Goal: Browse casually

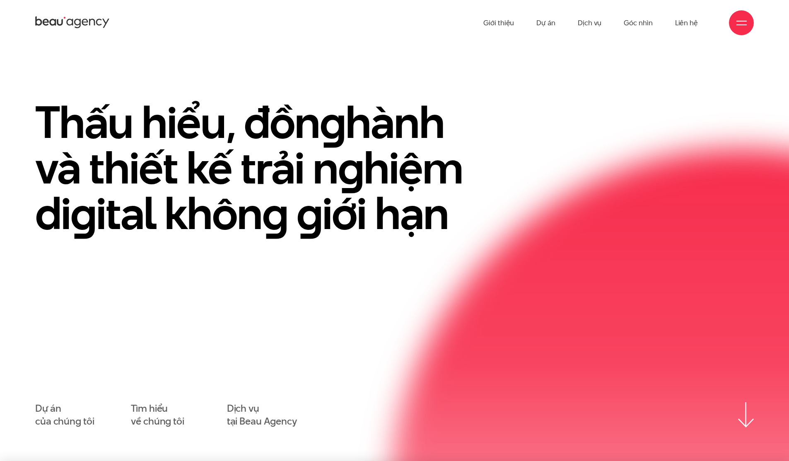
click at [496, 302] on div "Thấu hiểu, đồn g hành và thiết kế trải n g hiệm di g ital khôn g g iới hạn Dự á…" at bounding box center [394, 263] width 719 height 329
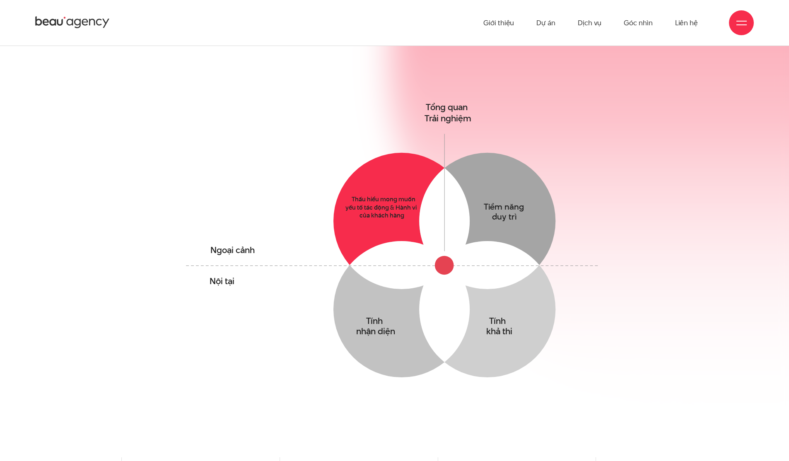
scroll to position [568, 0]
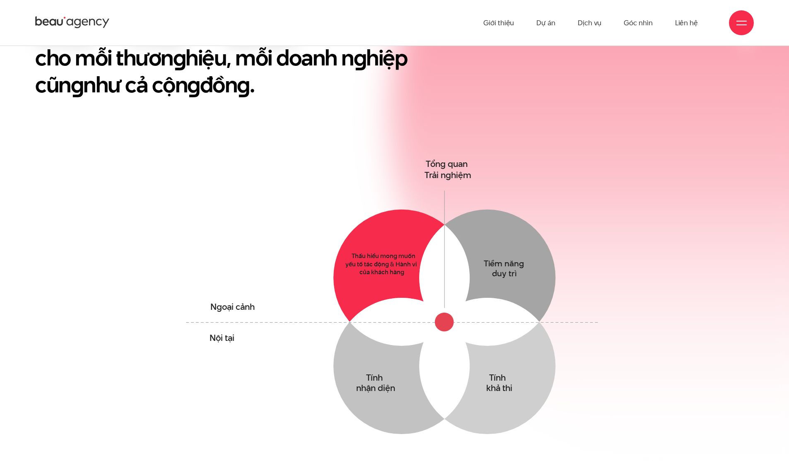
click at [404, 224] on circle at bounding box center [402, 278] width 136 height 136
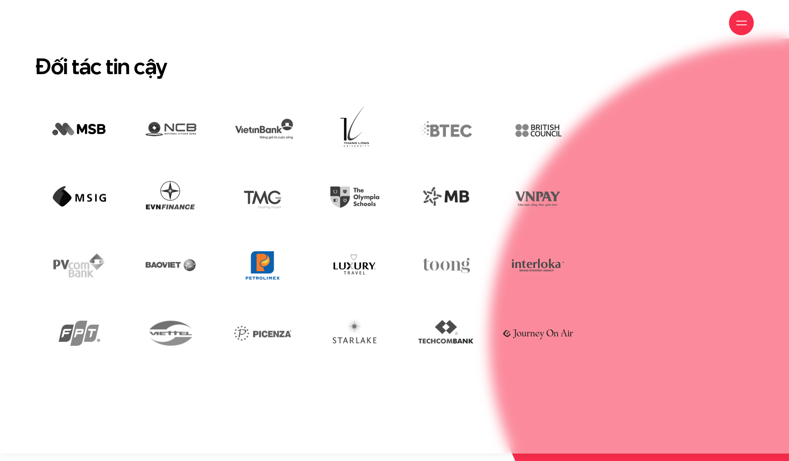
scroll to position [2544, 0]
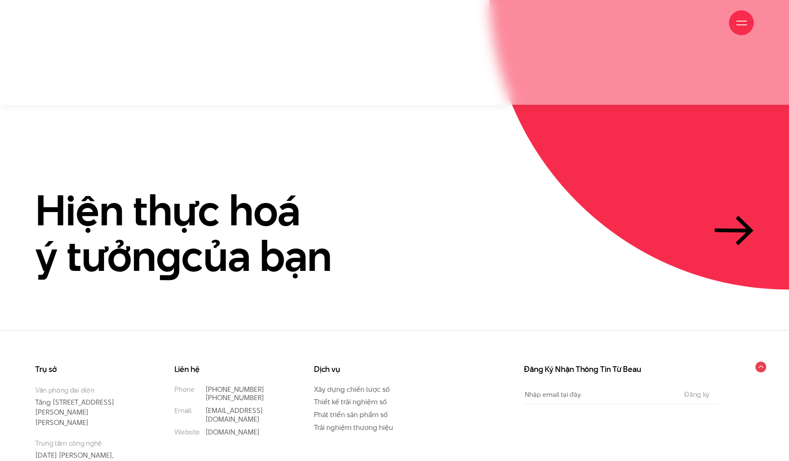
click at [743, 21] on span at bounding box center [742, 21] width 10 height 1
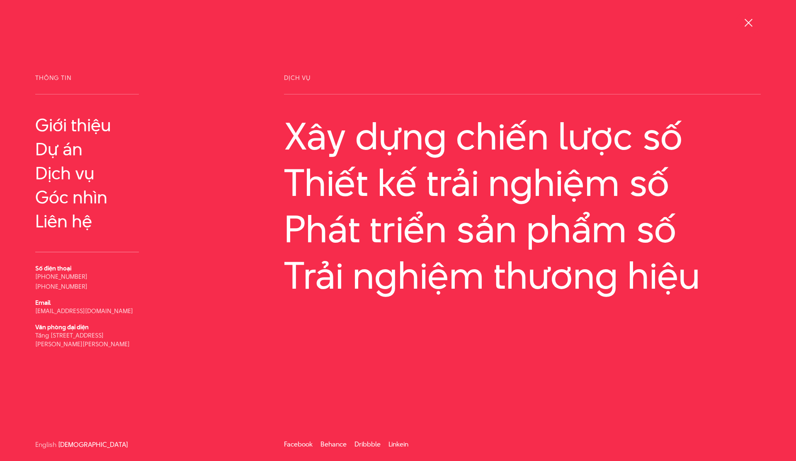
click at [746, 21] on span at bounding box center [748, 23] width 8 height 8
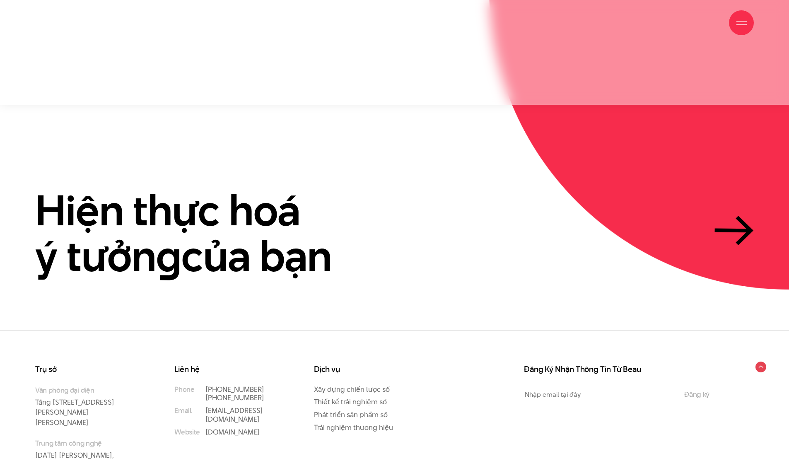
click at [746, 21] on span at bounding box center [742, 21] width 10 height 1
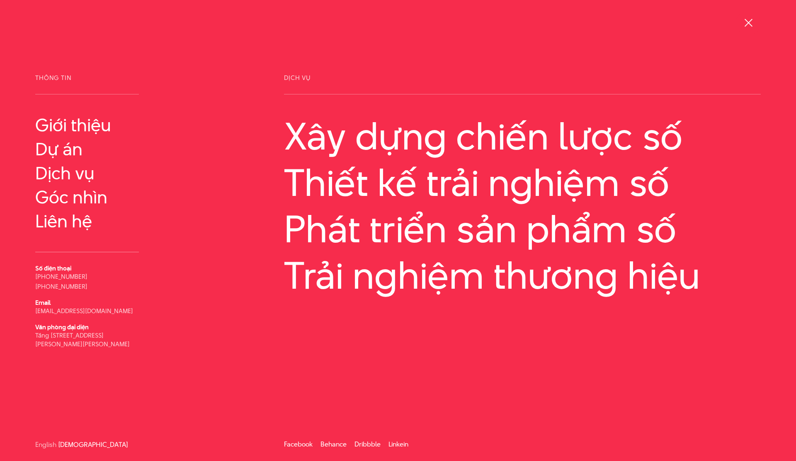
click at [742, 28] on div at bounding box center [747, 22] width 25 height 25
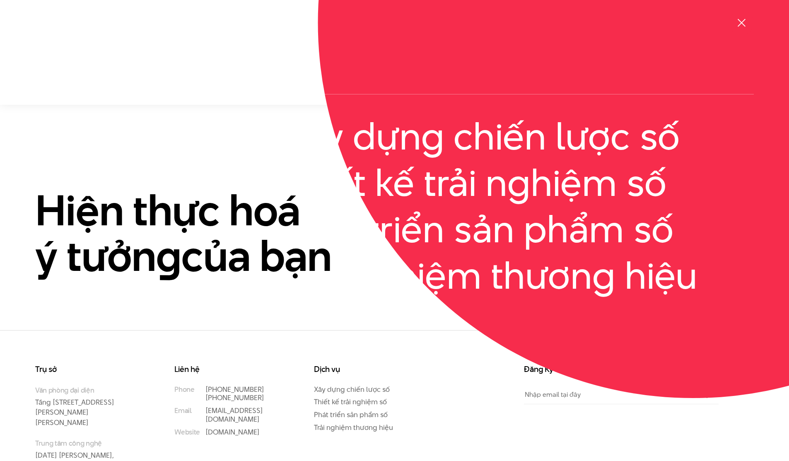
click at [745, 26] on span at bounding box center [742, 23] width 8 height 8
